Goal: Task Accomplishment & Management: Manage account settings

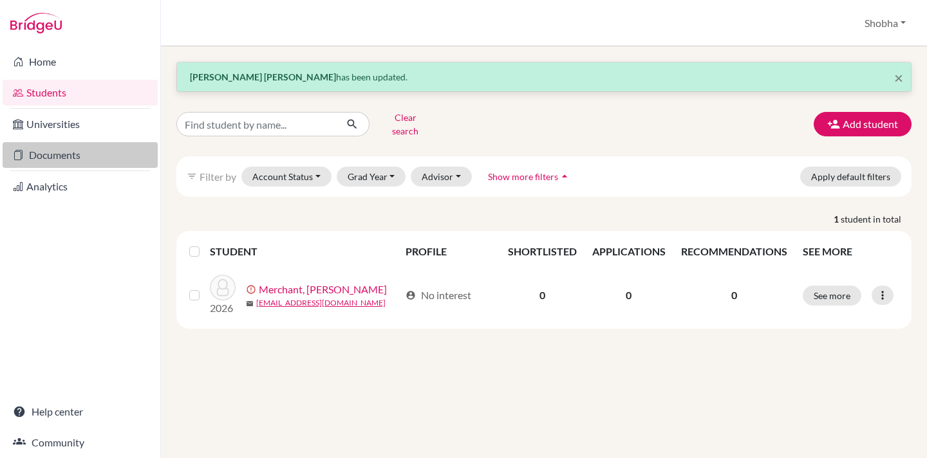
click at [74, 156] on link "Documents" at bounding box center [80, 155] width 155 height 26
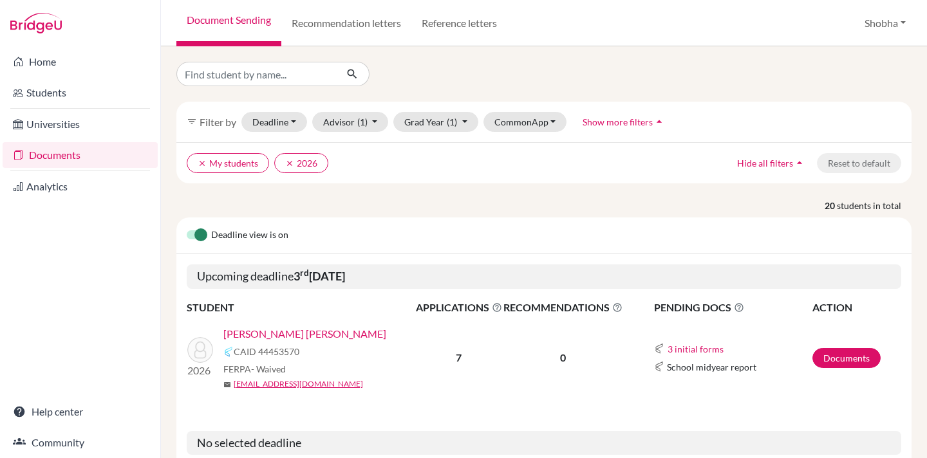
click at [314, 335] on link "Surwase, Jui Rameshwar" at bounding box center [304, 333] width 163 height 15
click at [312, 333] on link "Surwase, Jui Rameshwar" at bounding box center [304, 333] width 163 height 15
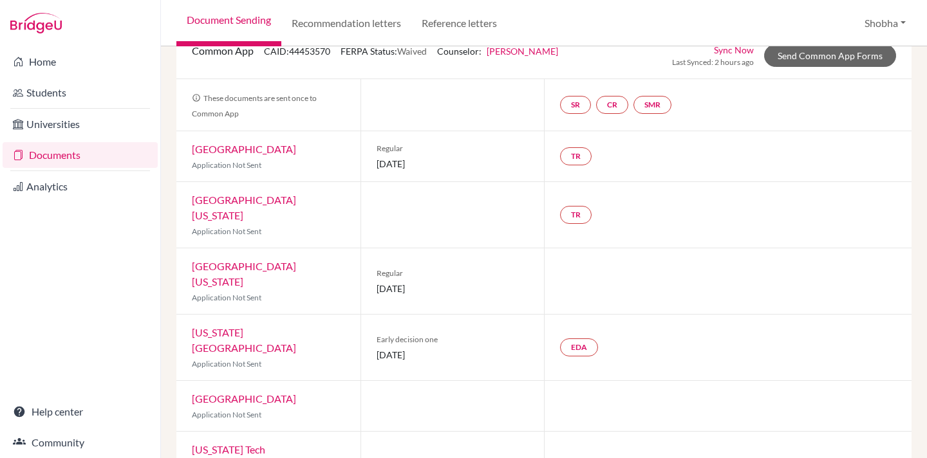
scroll to position [127, 0]
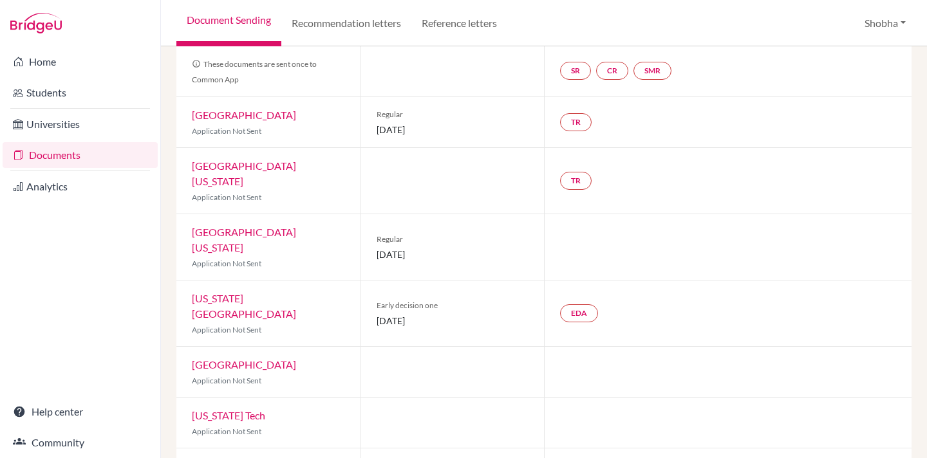
click at [296, 292] on link "Rhode Island School of Design" at bounding box center [244, 306] width 104 height 28
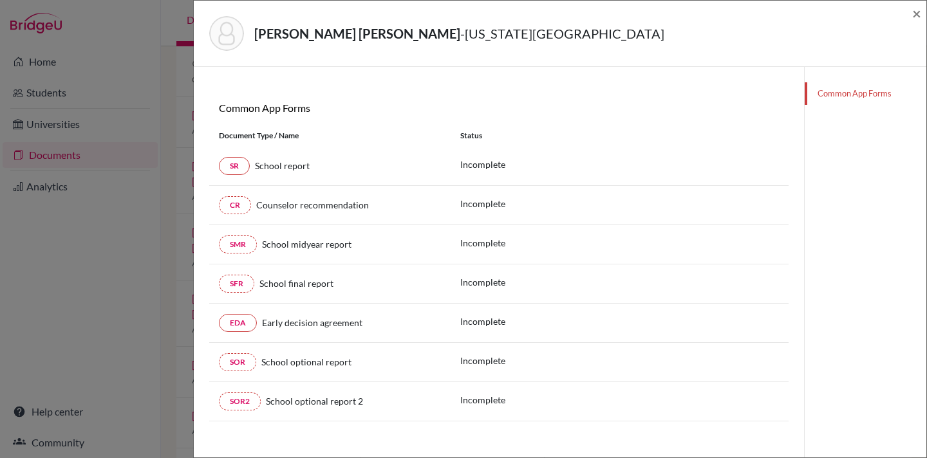
scroll to position [176, 0]
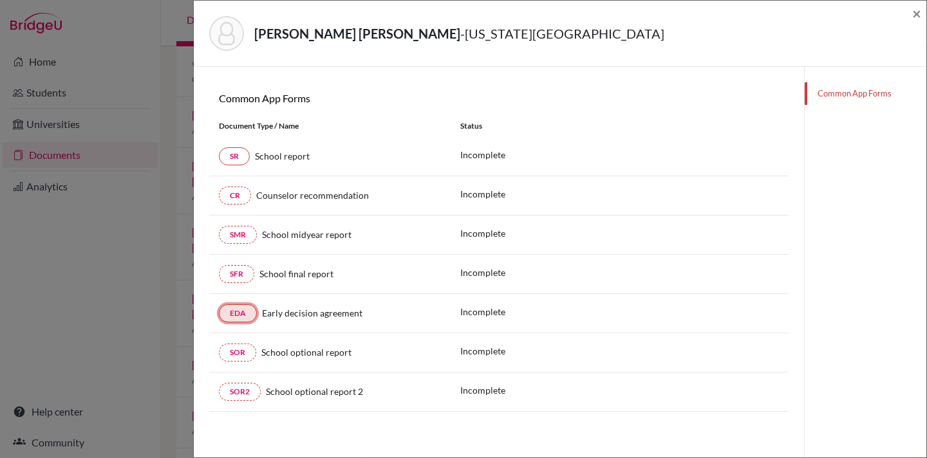
click at [236, 311] on link "EDA" at bounding box center [238, 313] width 38 height 18
click at [241, 314] on link "EDA" at bounding box center [238, 313] width 38 height 18
